Goal: Information Seeking & Learning: Learn about a topic

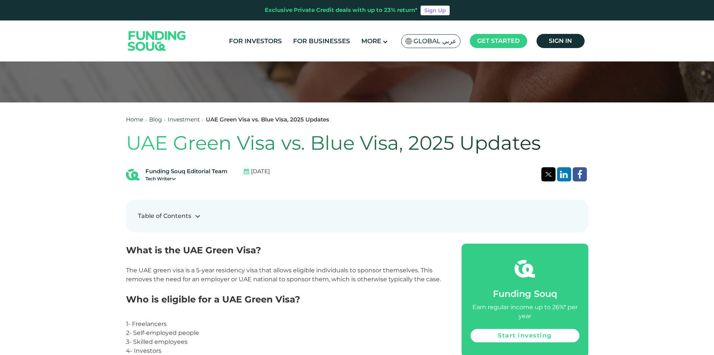
scroll to position [224, 0]
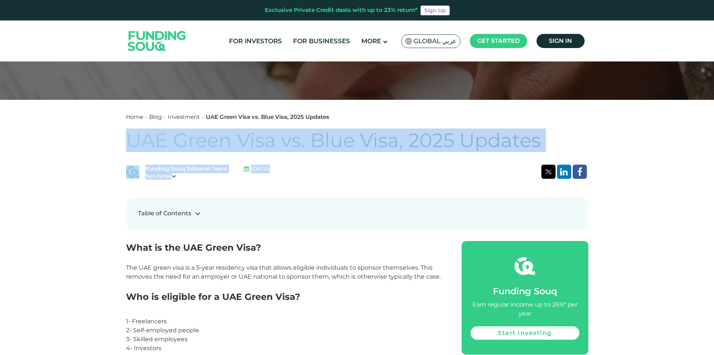
drag, startPoint x: 125, startPoint y: 136, endPoint x: 476, endPoint y: 167, distance: 353.1
click at [337, 169] on div "Funding Souq Editorial Team Tech Writer [DATE]" at bounding box center [357, 172] width 463 height 15
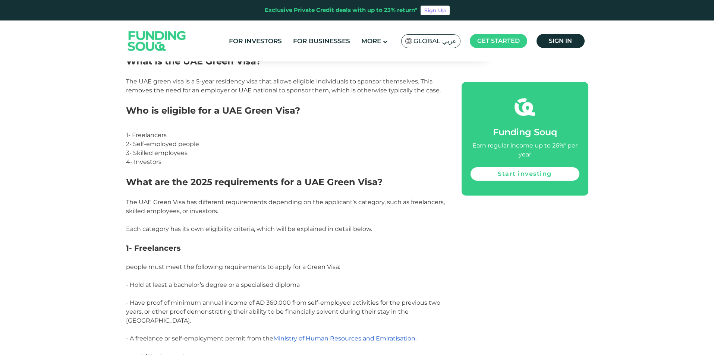
scroll to position [373, 0]
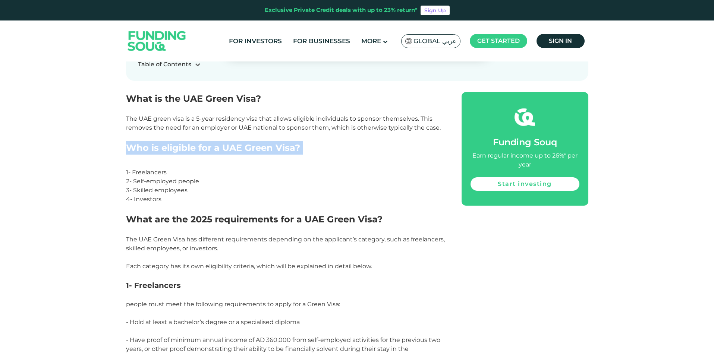
drag, startPoint x: 126, startPoint y: 147, endPoint x: 271, endPoint y: 159, distance: 145.2
click at [271, 159] on h2 "Who is eligible for a UAE Green Visa?" at bounding box center [285, 154] width 319 height 27
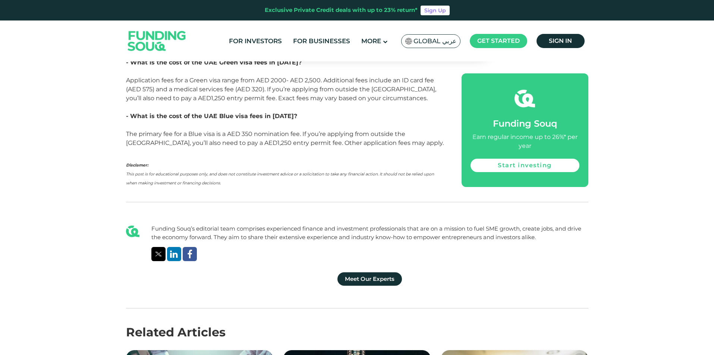
scroll to position [1790, 0]
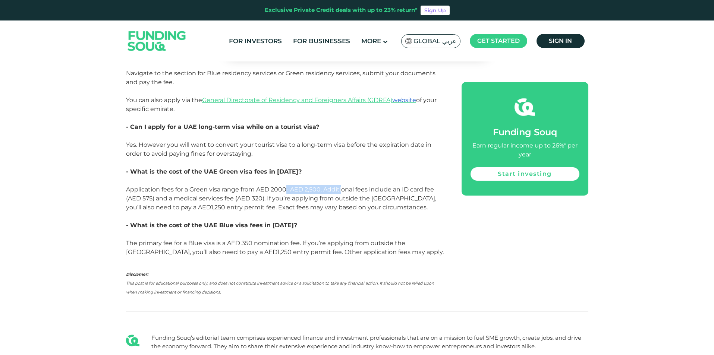
drag, startPoint x: 312, startPoint y: 154, endPoint x: 347, endPoint y: 156, distance: 34.3
click at [345, 186] on span "Application fees for a Green visa range from AED 2000- AED 2,500. Additional fe…" at bounding box center [281, 198] width 310 height 25
drag, startPoint x: 242, startPoint y: 160, endPoint x: 283, endPoint y: 162, distance: 41.5
click at [274, 186] on span "Application fees for a Green visa range from AED 2000- AED 2,500. Additional fe…" at bounding box center [281, 198] width 310 height 25
drag, startPoint x: 305, startPoint y: 164, endPoint x: 428, endPoint y: 164, distance: 123.1
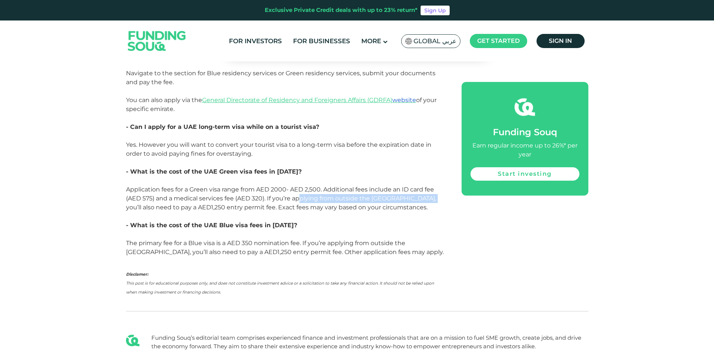
click at [427, 186] on span "Application fees for a Green visa range from AED 2000- AED 2,500. Additional fe…" at bounding box center [281, 198] width 310 height 25
drag, startPoint x: 442, startPoint y: 166, endPoint x: 272, endPoint y: 170, distance: 170.5
click at [444, 185] on p "Application fees for a Green visa range from AED 2000- AED 2,500. Additional fe…" at bounding box center [285, 198] width 319 height 27
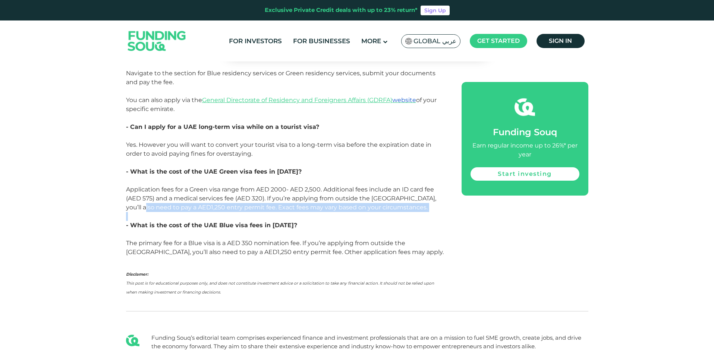
drag, startPoint x: 135, startPoint y: 168, endPoint x: 337, endPoint y: 182, distance: 202.6
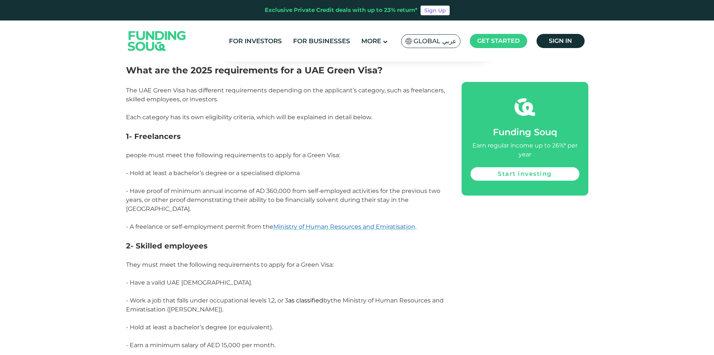
scroll to position [559, 0]
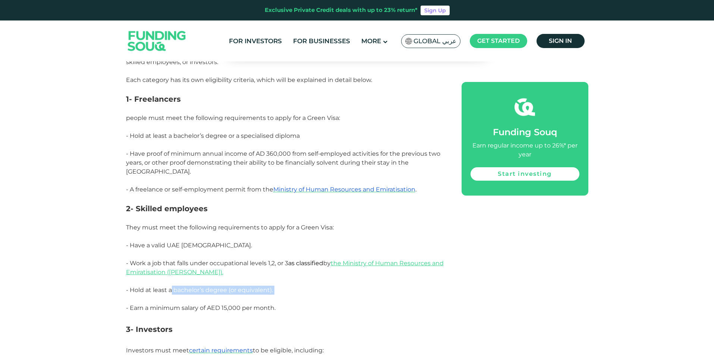
drag, startPoint x: 174, startPoint y: 281, endPoint x: 241, endPoint y: 289, distance: 67.2
click at [241, 289] on p "- Hold at least a bachelor’s degree (or equivalent)." at bounding box center [285, 295] width 319 height 18
click at [247, 287] on span "- Hold at least a bachelor’s degree (or equivalent)." at bounding box center [199, 290] width 147 height 7
drag, startPoint x: 271, startPoint y: 152, endPoint x: 297, endPoint y: 153, distance: 26.1
click at [297, 153] on span "- Have proof of minimum annual income of AD 360,000 from self-employed activiti…" at bounding box center [283, 162] width 314 height 25
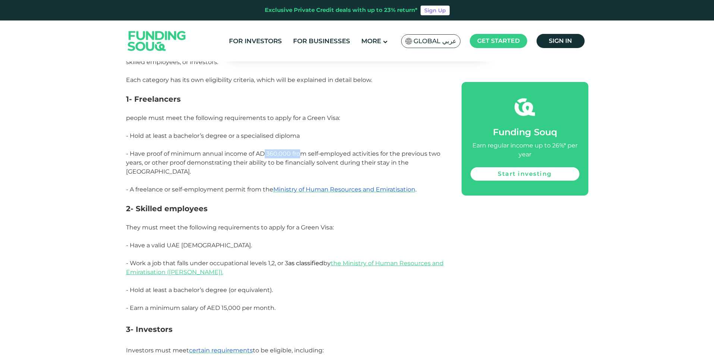
drag, startPoint x: 274, startPoint y: 153, endPoint x: 301, endPoint y: 154, distance: 27.3
click at [301, 154] on span "- Have proof of minimum annual income of AD 360,000 from self-employed activiti…" at bounding box center [283, 162] width 314 height 25
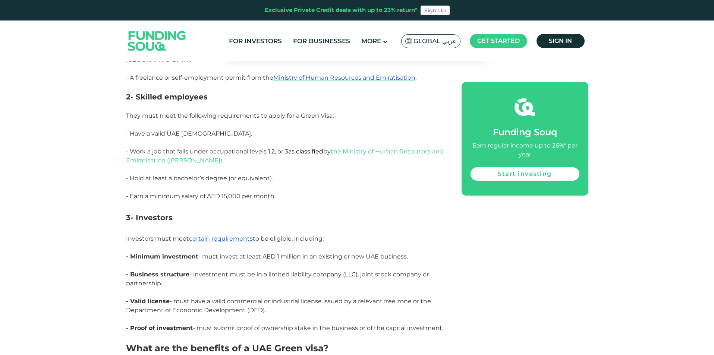
click at [193, 209] on h3 "3- Investors" at bounding box center [285, 218] width 319 height 34
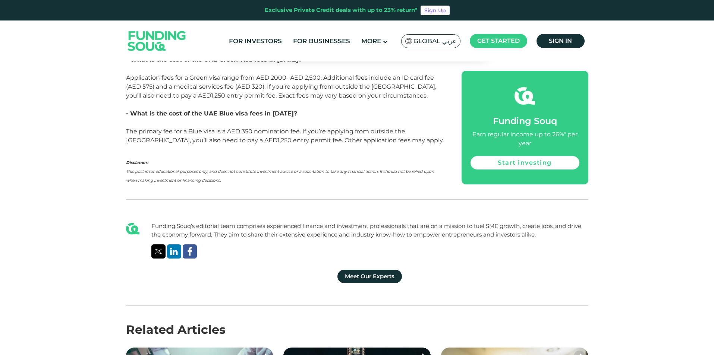
scroll to position [1753, 0]
